Goal: Transaction & Acquisition: Purchase product/service

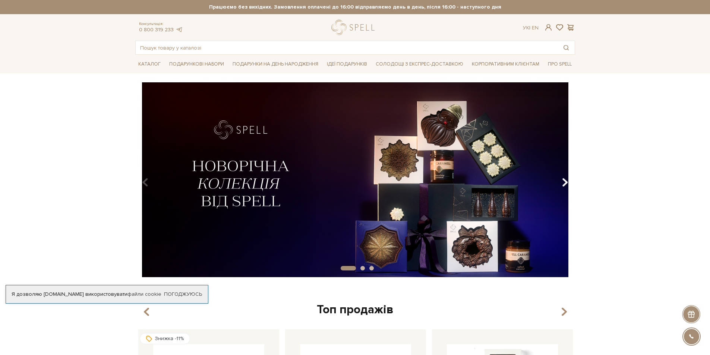
click at [563, 186] on icon "Carousel Navigation" at bounding box center [564, 182] width 6 height 13
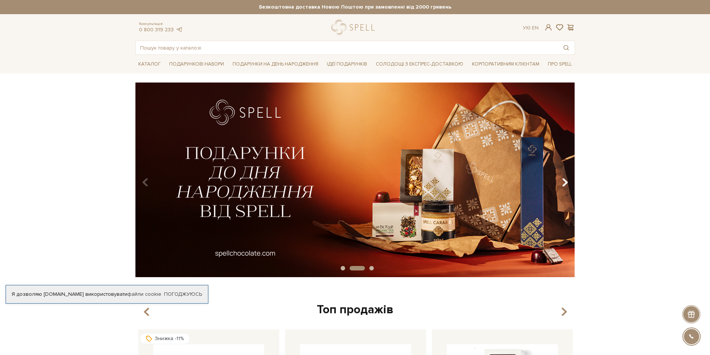
click at [563, 186] on icon "Carousel Navigation" at bounding box center [564, 182] width 6 height 13
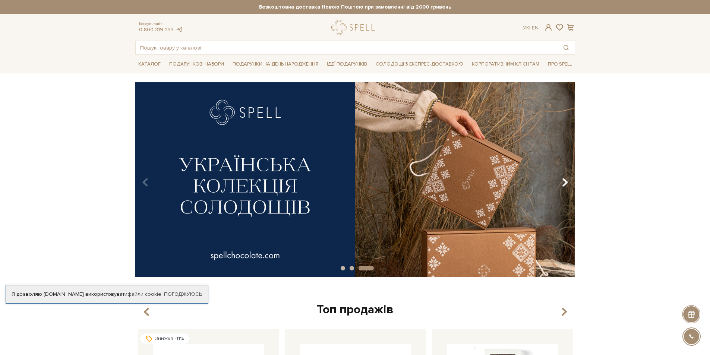
click at [563, 186] on icon "Carousel Navigation" at bounding box center [564, 182] width 6 height 13
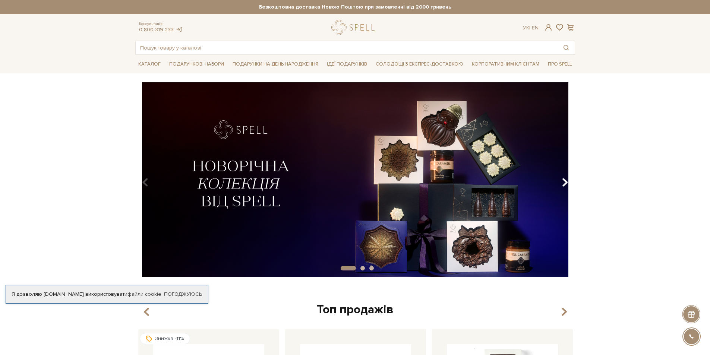
click at [563, 186] on icon "Carousel Navigation" at bounding box center [564, 182] width 6 height 13
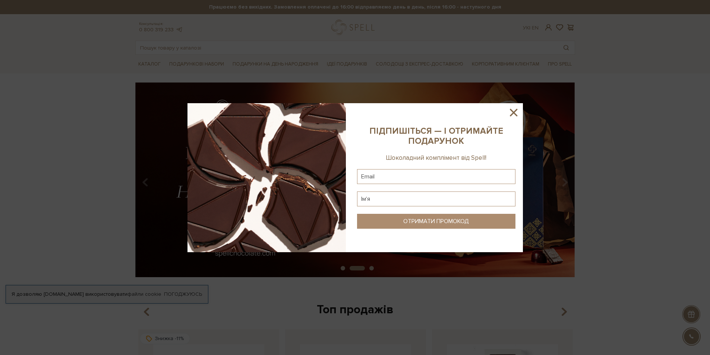
click at [514, 111] on icon at bounding box center [513, 112] width 7 height 7
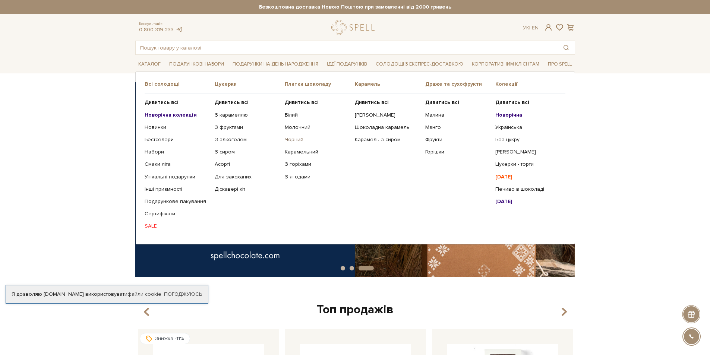
click at [301, 137] on link "Чорний" at bounding box center [317, 139] width 64 height 7
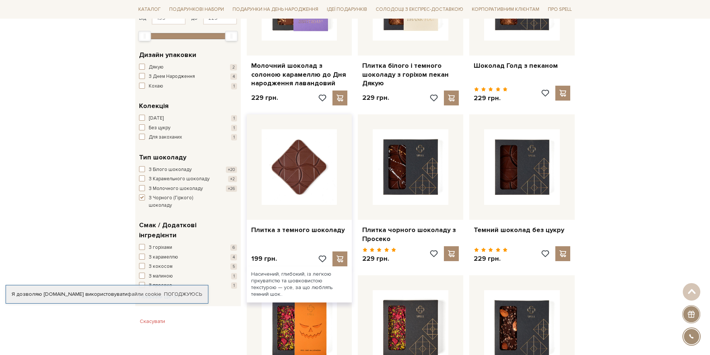
scroll to position [81, 0]
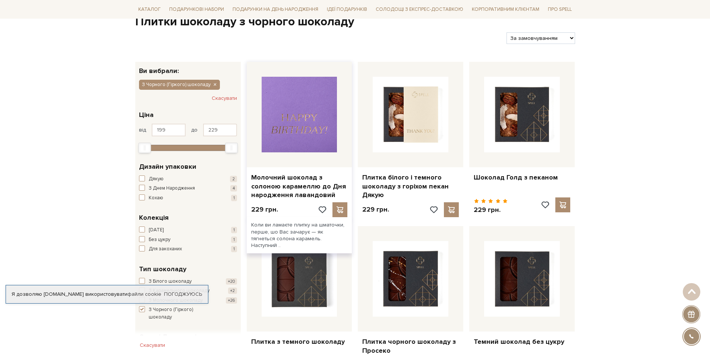
click at [295, 127] on img at bounding box center [299, 115] width 76 height 76
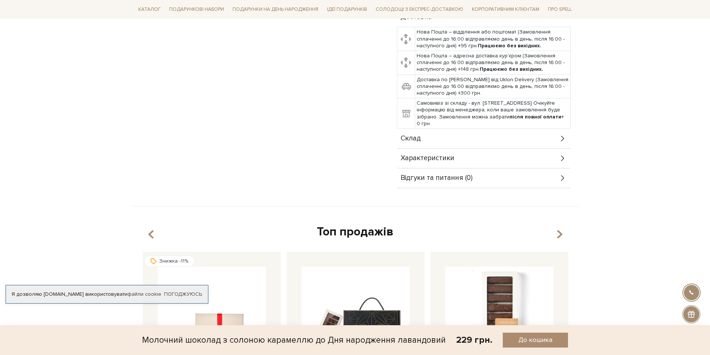
scroll to position [372, 0]
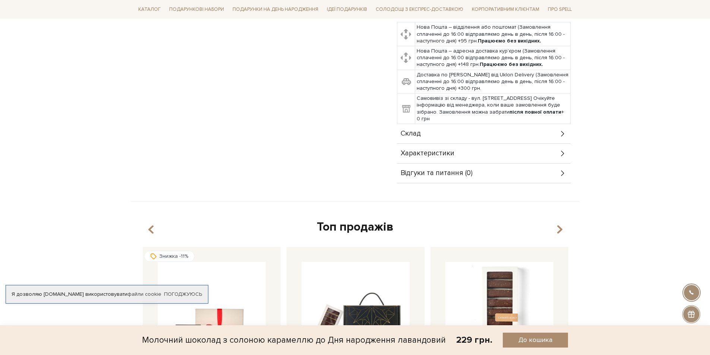
click at [444, 150] on span "Характеристики" at bounding box center [427, 153] width 54 height 7
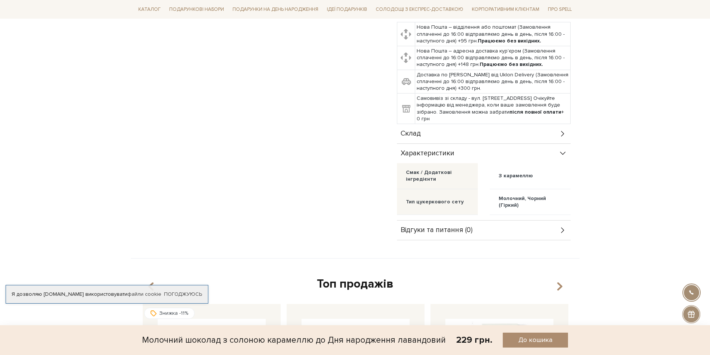
click at [444, 150] on span "Характеристики" at bounding box center [427, 153] width 54 height 7
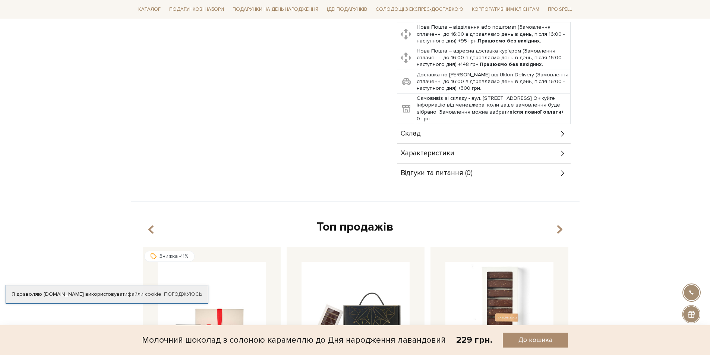
click at [434, 124] on div "Склад" at bounding box center [484, 133] width 174 height 19
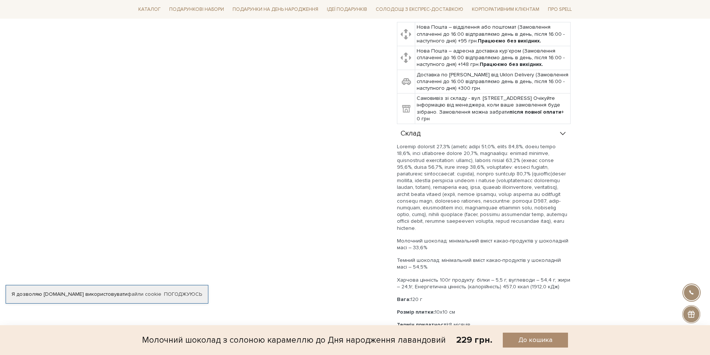
click at [434, 124] on div "Склад" at bounding box center [484, 133] width 174 height 19
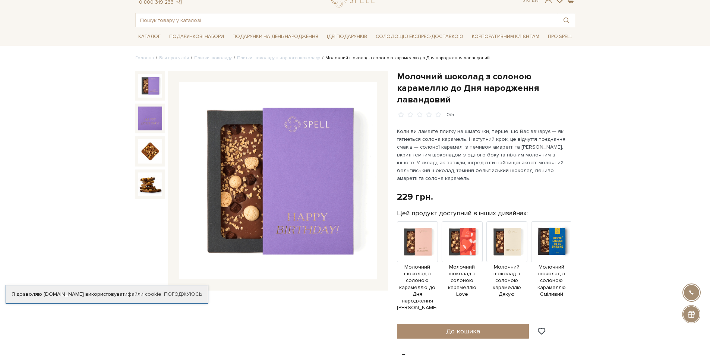
scroll to position [0, 0]
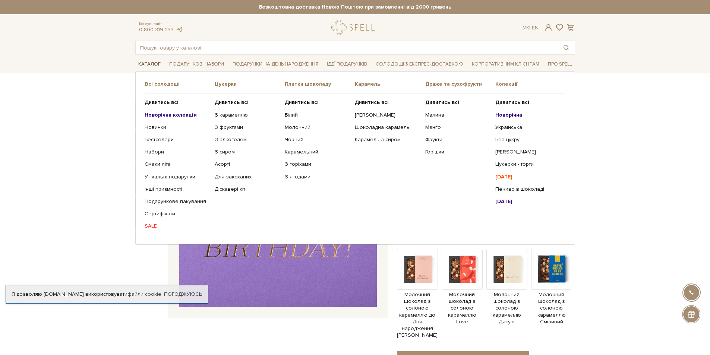
click at [149, 66] on link "Каталог" at bounding box center [149, 64] width 28 height 12
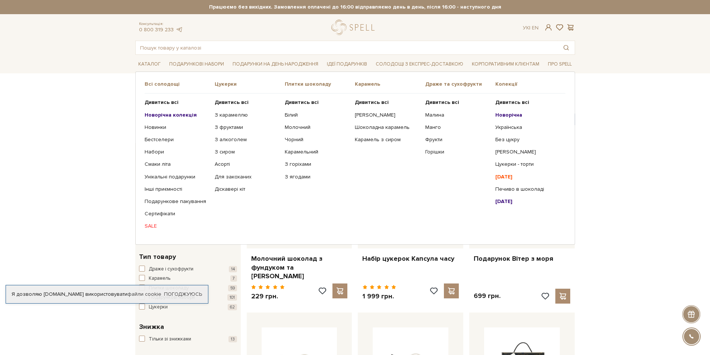
click at [508, 113] on b "Новорічна" at bounding box center [508, 115] width 27 height 6
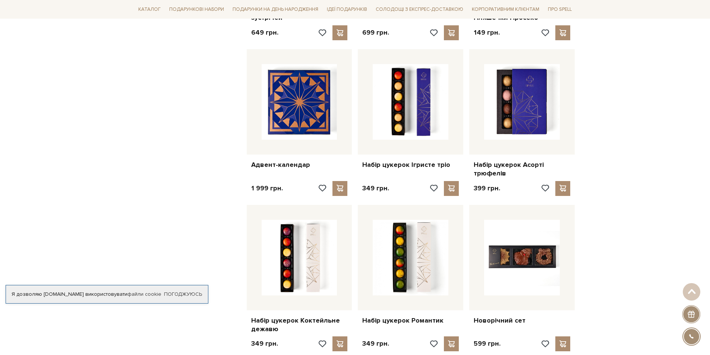
scroll to position [559, 0]
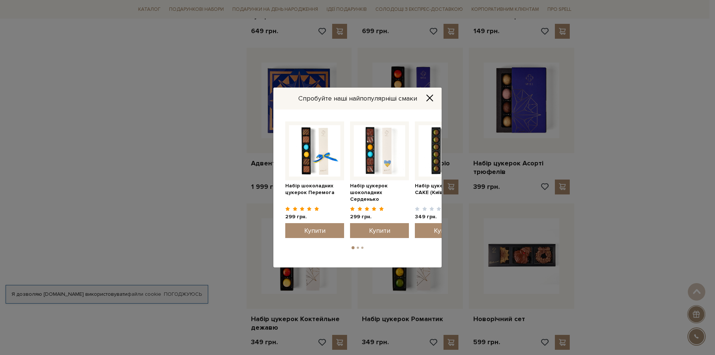
click at [433, 98] on icon "Close" at bounding box center [429, 97] width 7 height 7
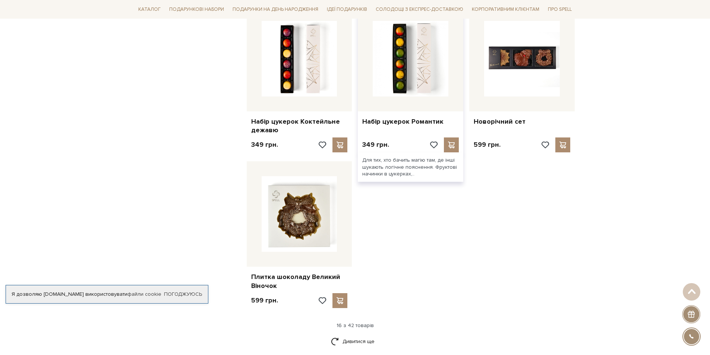
scroll to position [857, 0]
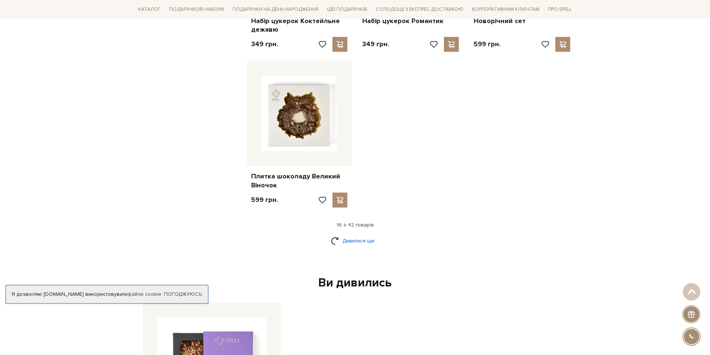
click at [349, 241] on link "Дивитися ще" at bounding box center [355, 240] width 48 height 13
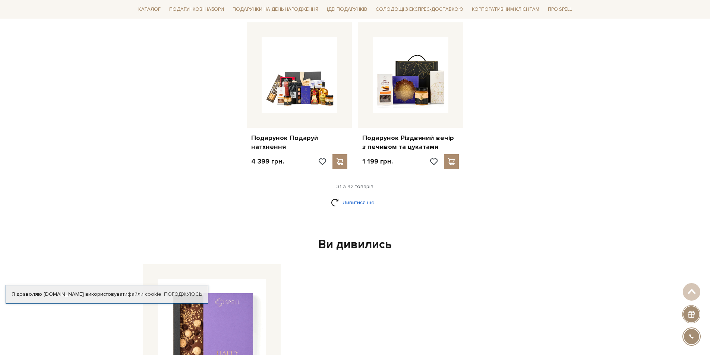
scroll to position [1676, 0]
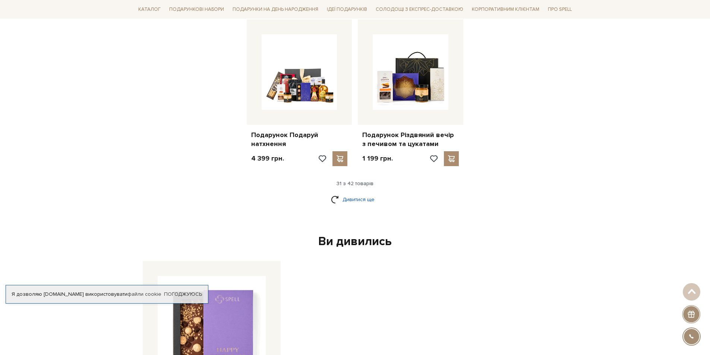
click at [357, 202] on link "Дивитися ще" at bounding box center [355, 199] width 48 height 13
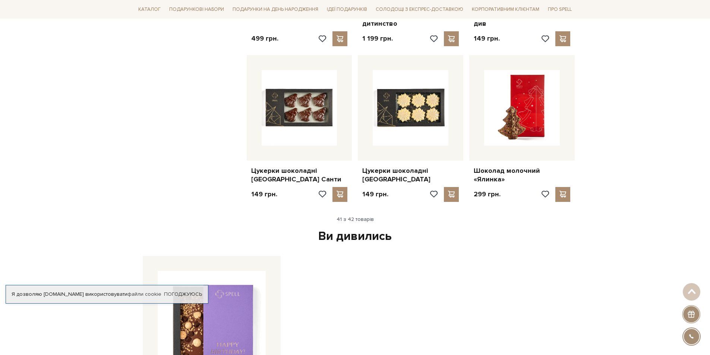
scroll to position [2086, 0]
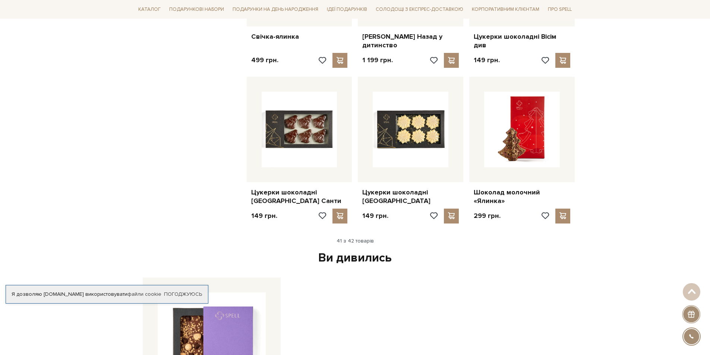
click at [341, 259] on div "Ви дивились" at bounding box center [355, 258] width 431 height 16
click at [354, 207] on div "Цукерки шоколадні Карамельні Санти 149 грн." at bounding box center [299, 152] width 111 height 150
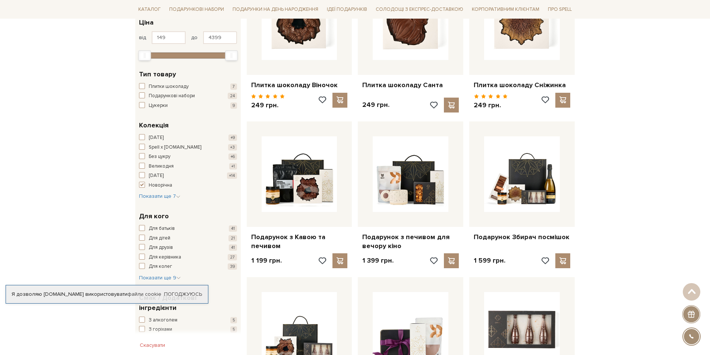
scroll to position [39, 0]
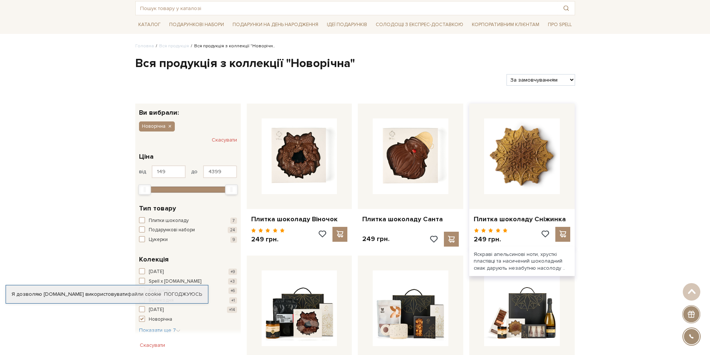
click at [505, 167] on img at bounding box center [522, 156] width 76 height 76
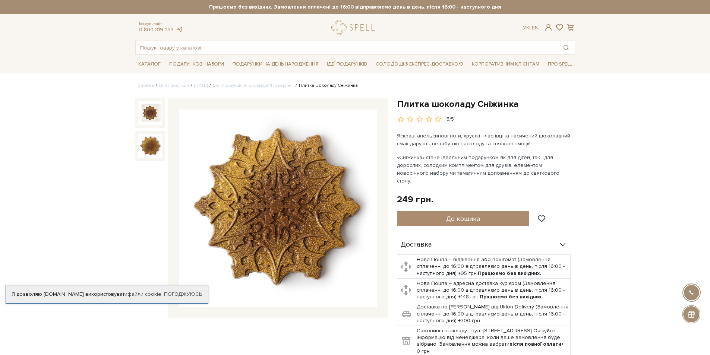
click at [156, 147] on img at bounding box center [150, 146] width 24 height 24
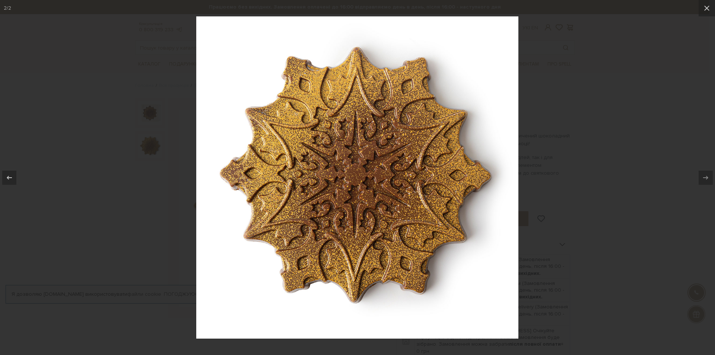
click at [609, 164] on div at bounding box center [357, 177] width 715 height 355
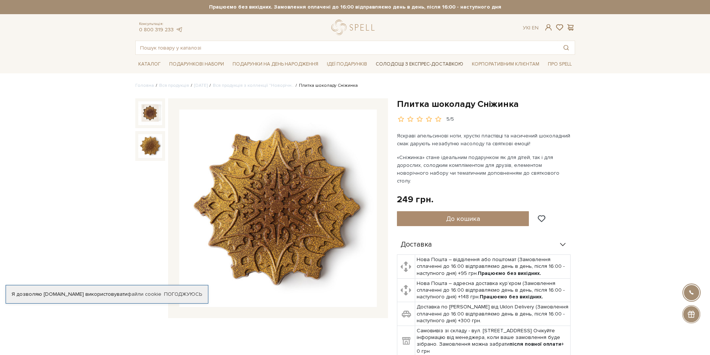
click at [381, 61] on link "Солодощі з експрес-доставкою" at bounding box center [418, 64] width 93 height 13
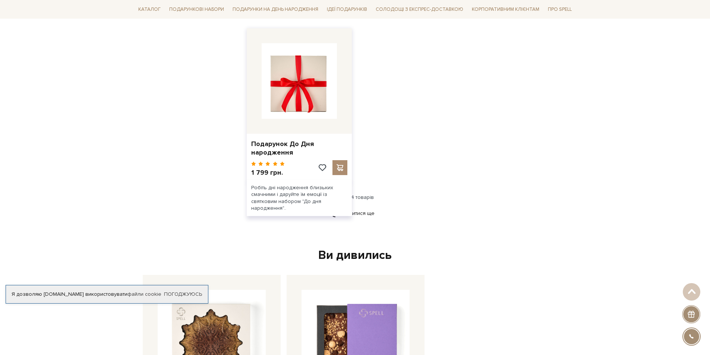
scroll to position [931, 0]
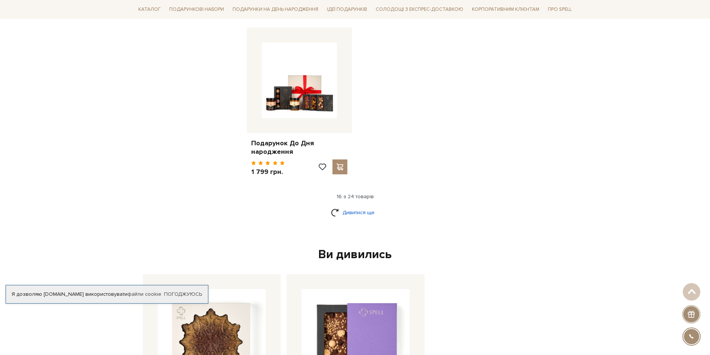
click at [371, 206] on link "Дивитися ще" at bounding box center [355, 212] width 48 height 13
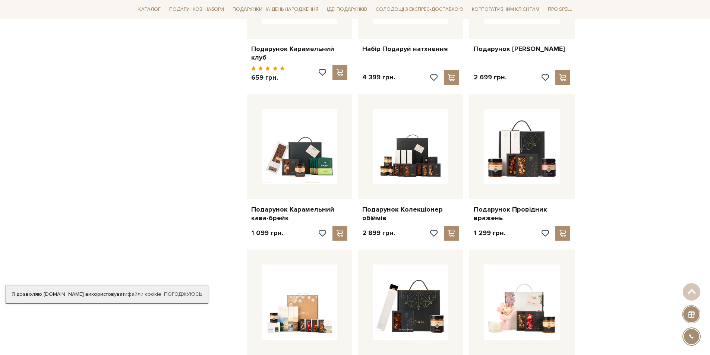
scroll to position [0, 0]
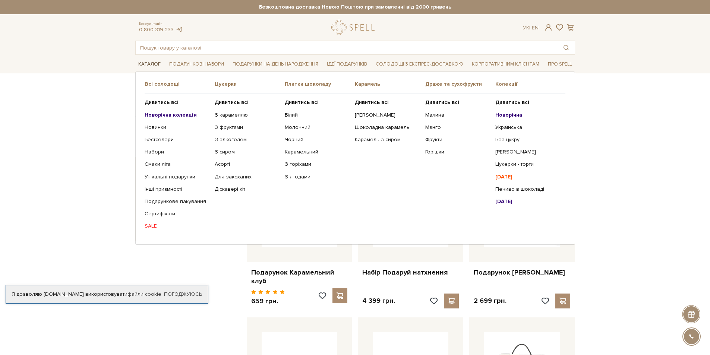
click at [149, 67] on link "Каталог" at bounding box center [149, 64] width 28 height 12
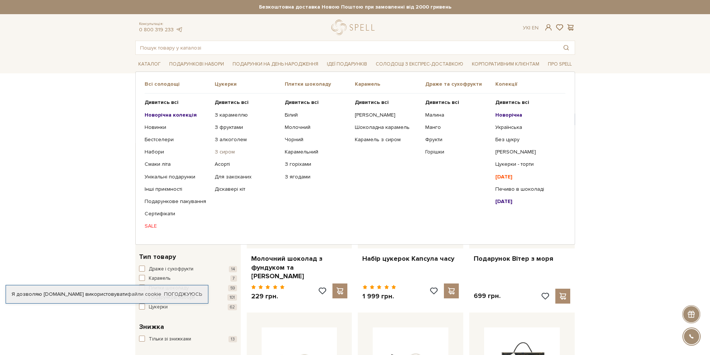
click at [225, 150] on link "З сиром" at bounding box center [247, 152] width 64 height 7
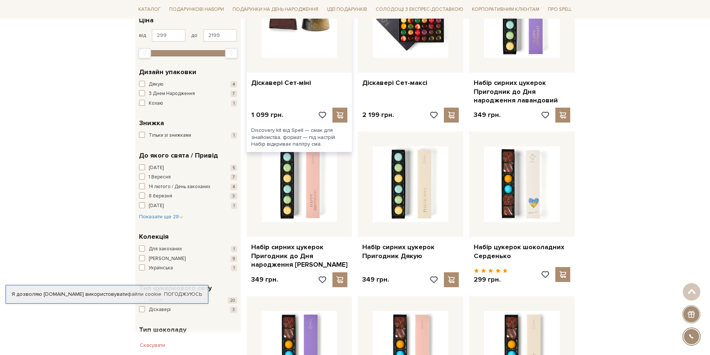
scroll to position [186, 0]
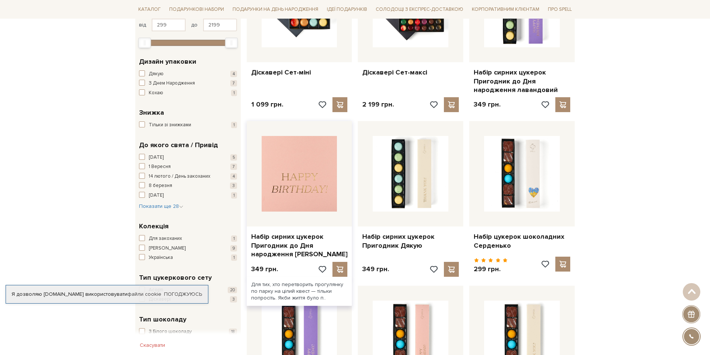
click at [312, 197] on img at bounding box center [299, 174] width 76 height 76
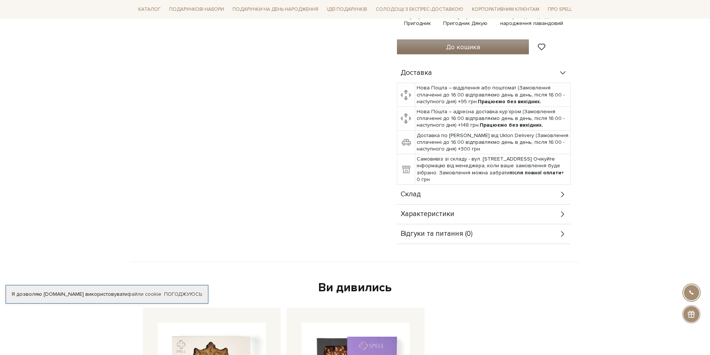
scroll to position [335, 0]
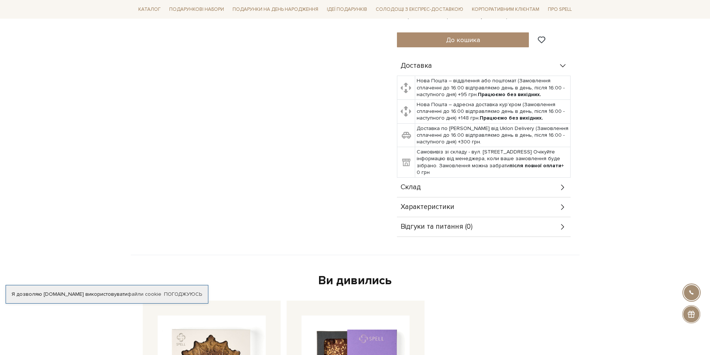
click at [429, 188] on div "Склад" at bounding box center [484, 187] width 174 height 19
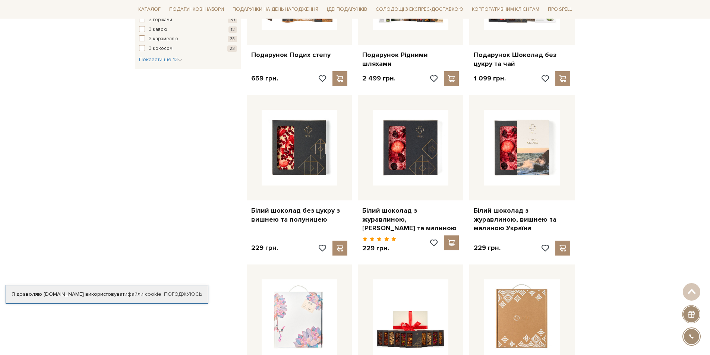
scroll to position [559, 0]
